Goal: Information Seeking & Learning: Learn about a topic

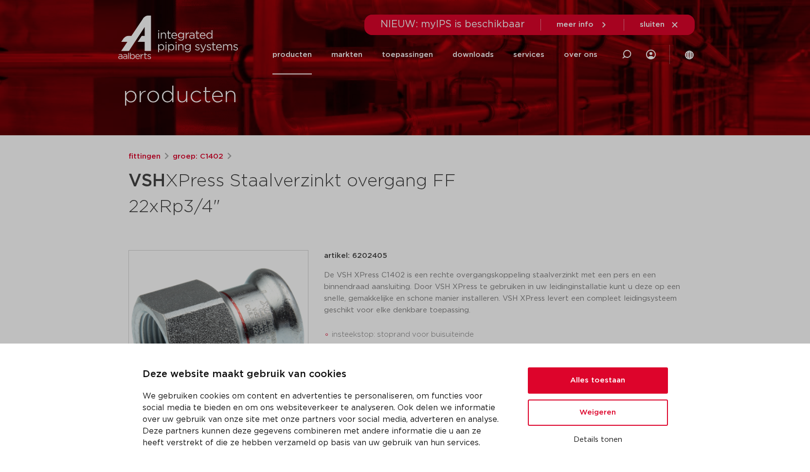
scroll to position [104, 0]
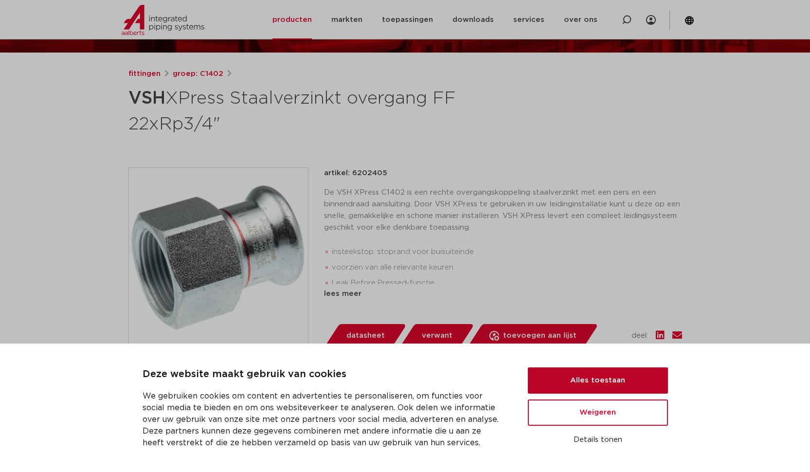
click at [562, 382] on button "Alles toestaan" at bounding box center [598, 380] width 140 height 26
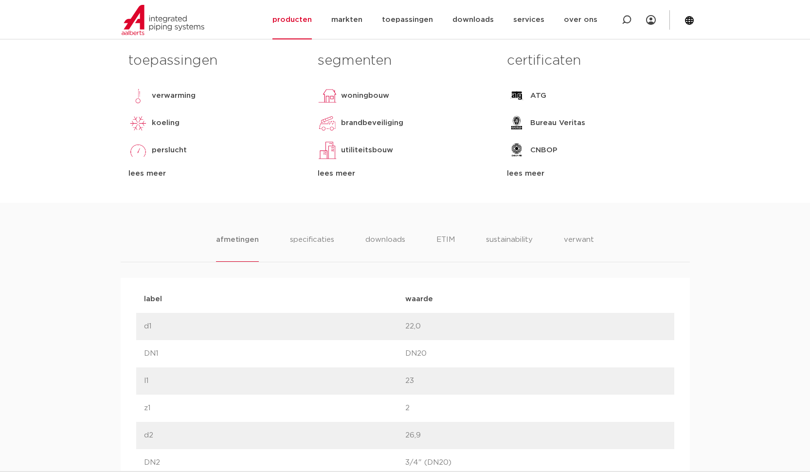
scroll to position [0, 0]
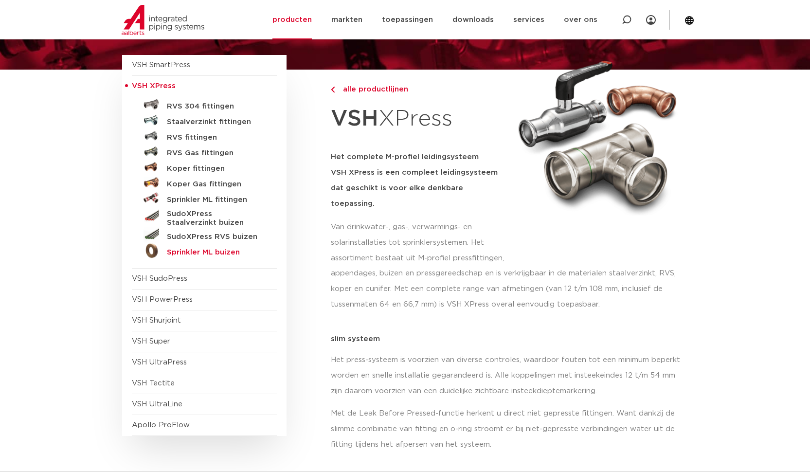
scroll to position [88, 0]
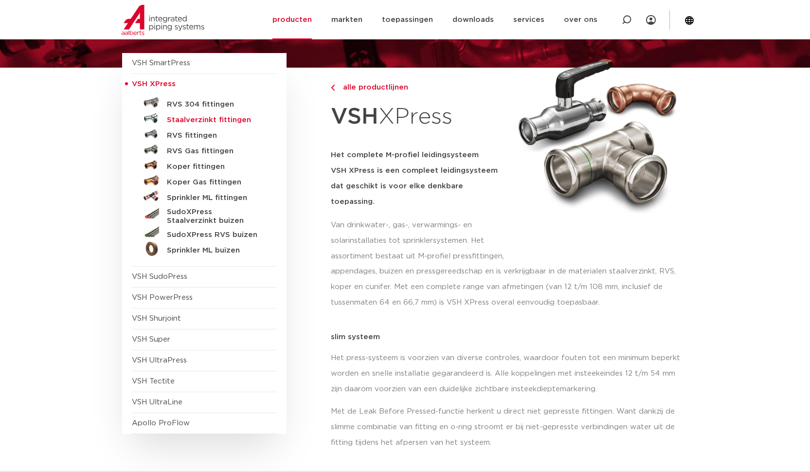
click at [196, 121] on h5 "Staalverzinkt fittingen" at bounding box center [215, 120] width 96 height 9
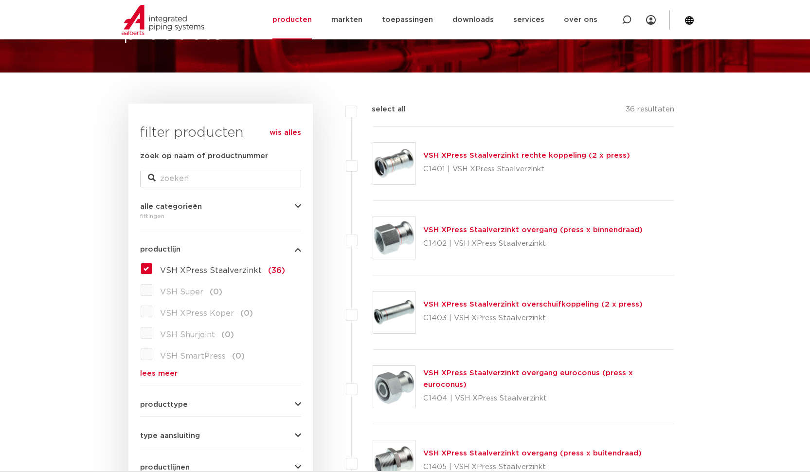
scroll to position [101, 0]
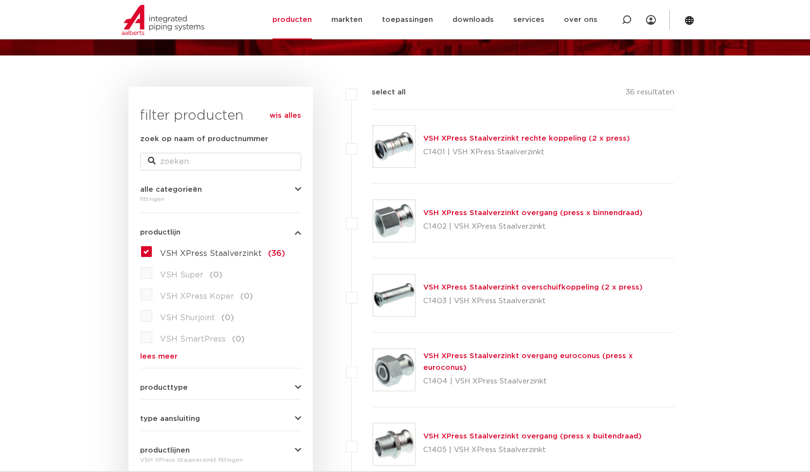
click at [484, 214] on link "VSH XPress Staalverzinkt overgang (press x binnendraad)" at bounding box center [532, 212] width 219 height 7
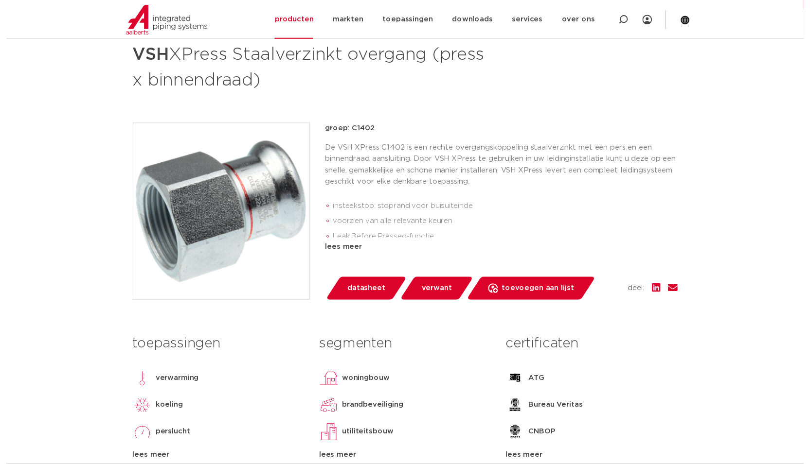
scroll to position [234, 0]
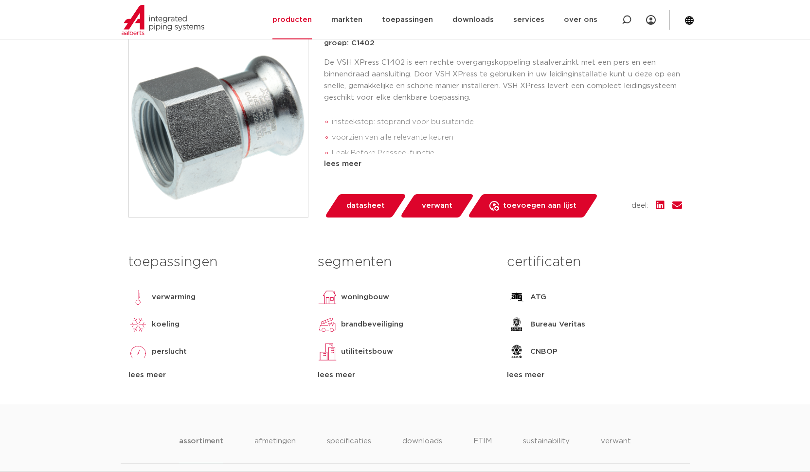
click at [367, 206] on span "datasheet" at bounding box center [365, 206] width 38 height 16
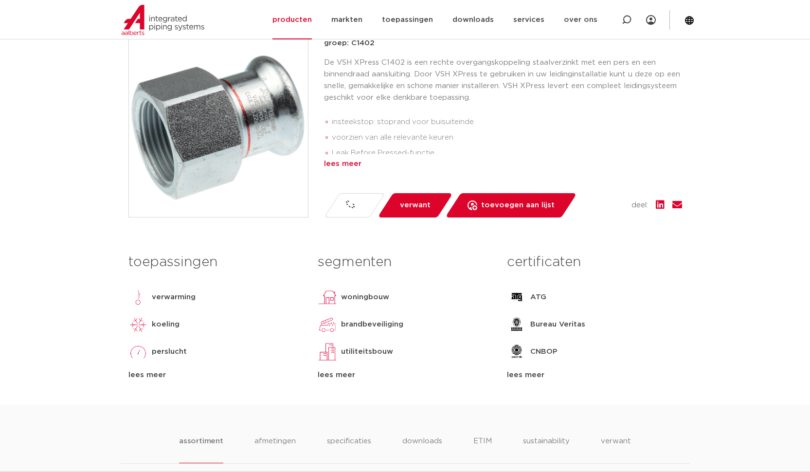
click at [354, 163] on div "lees meer" at bounding box center [503, 164] width 358 height 12
